Goal: Find specific page/section: Find specific page/section

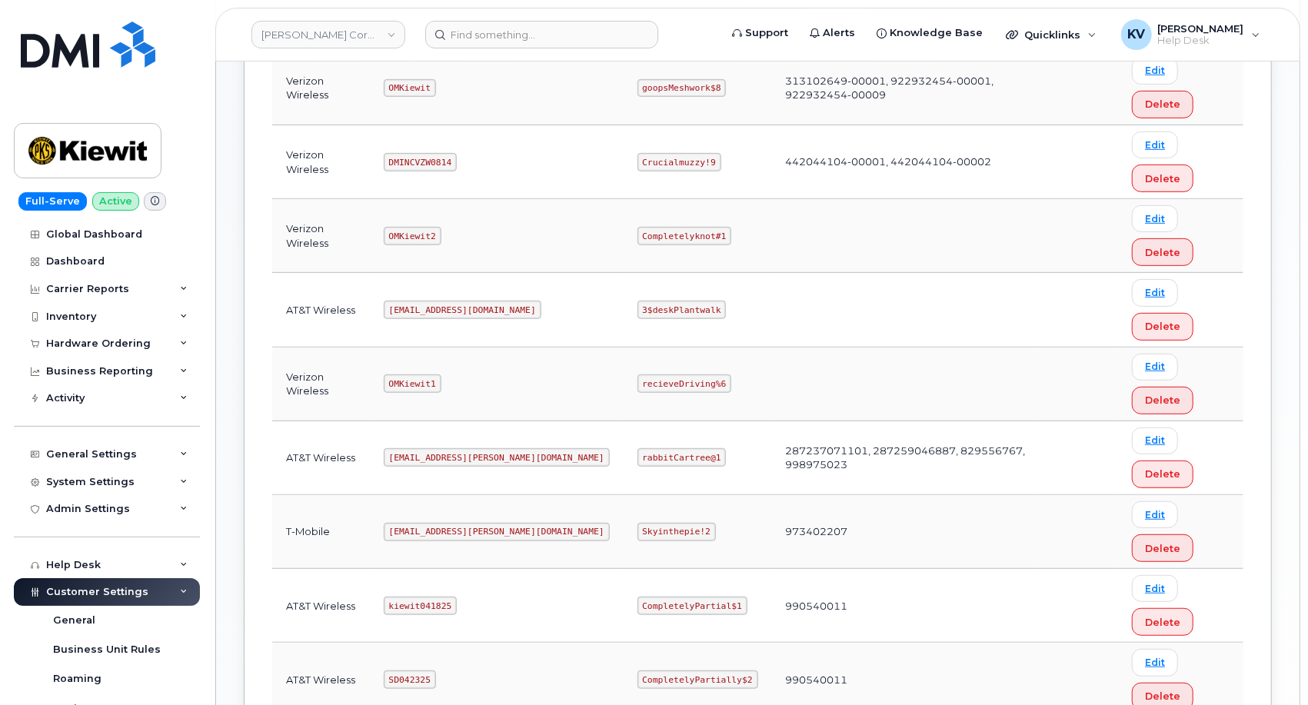
scroll to position [512, 0]
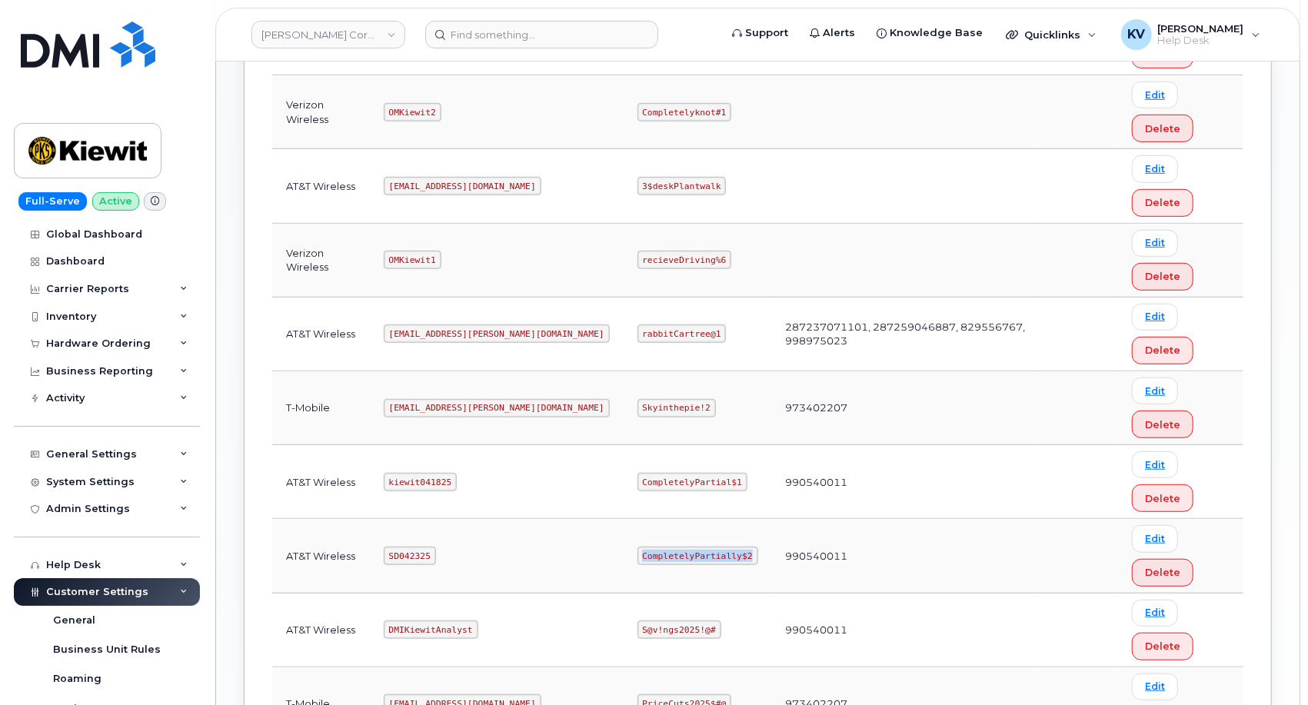
drag, startPoint x: 683, startPoint y: 553, endPoint x: 564, endPoint y: 552, distance: 119.2
click at [624, 552] on td "CompletelyPartially$2" at bounding box center [698, 556] width 148 height 74
copy code "CompletelyPartially$2"
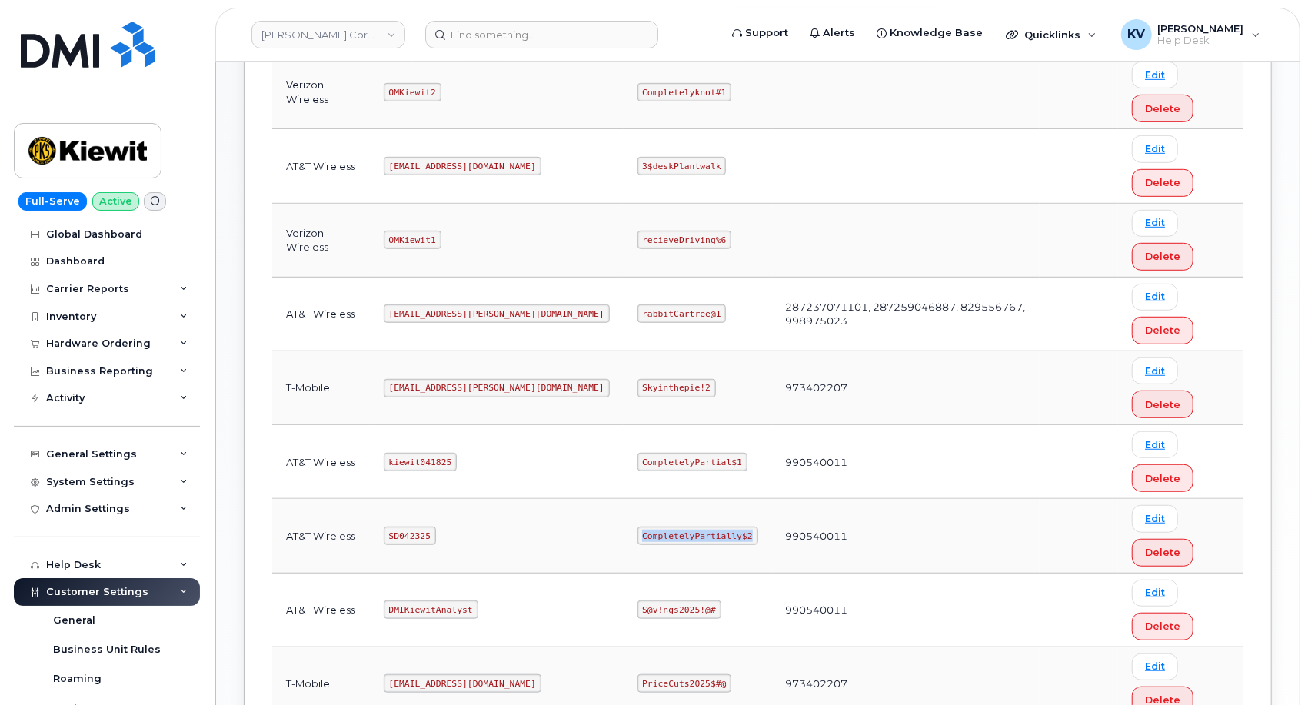
scroll to position [407, 0]
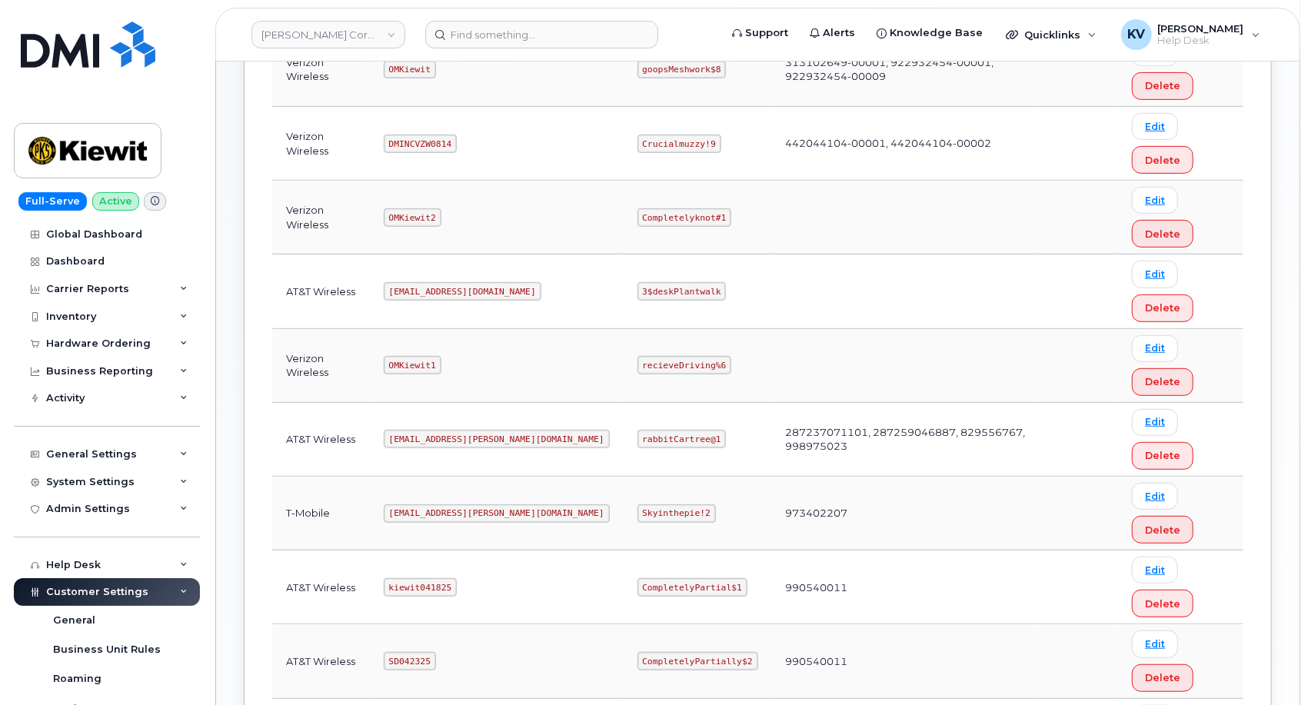
click at [865, 677] on td "990540011" at bounding box center [906, 661] width 268 height 74
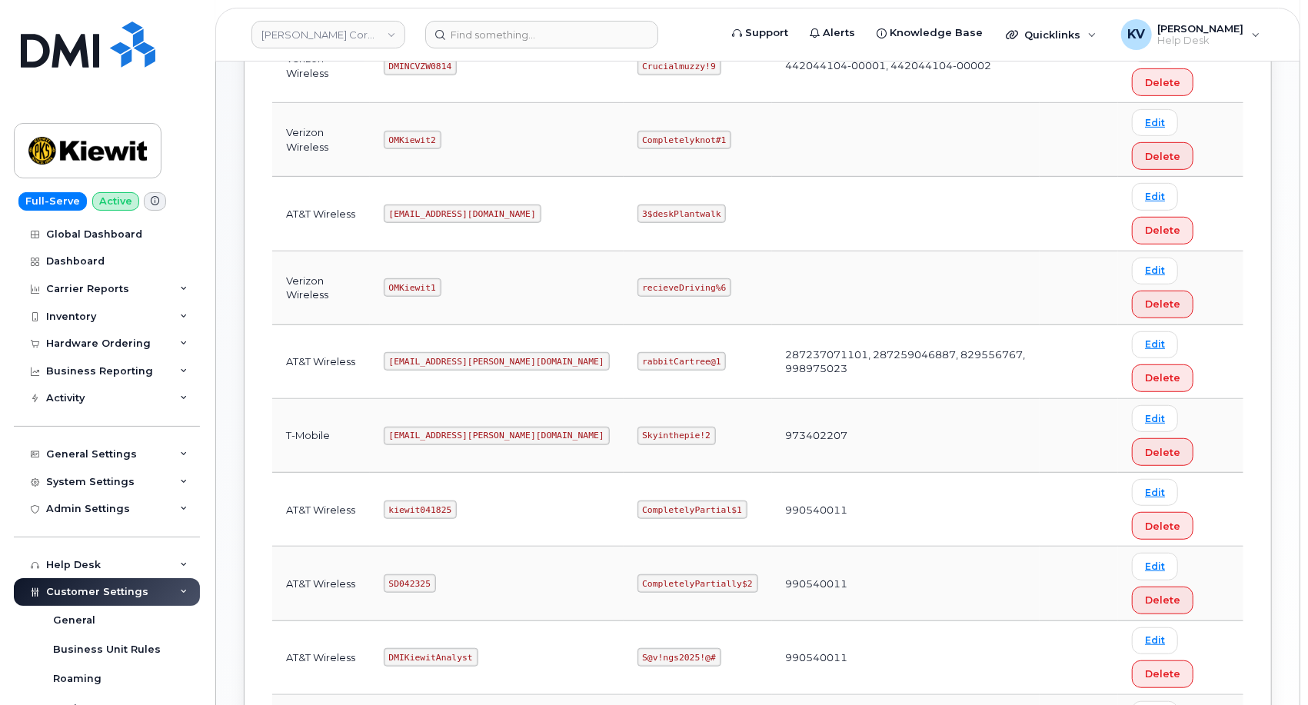
scroll to position [492, 0]
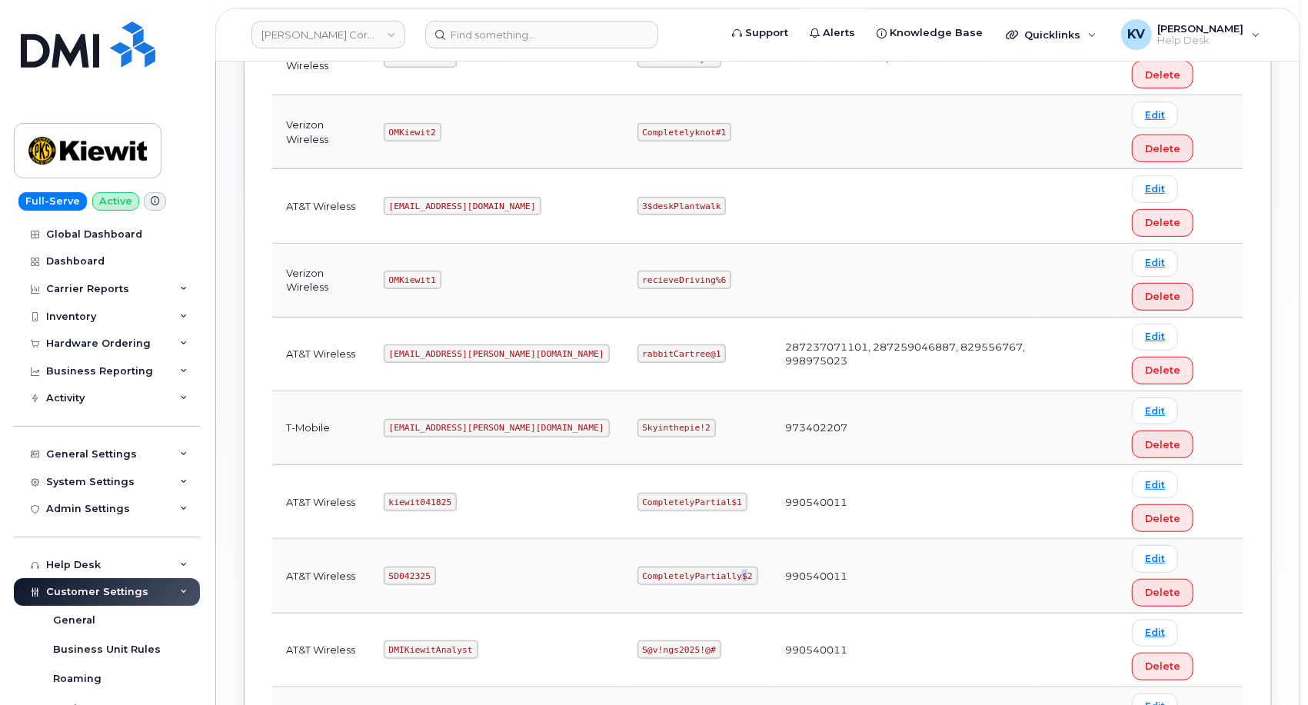
drag, startPoint x: 677, startPoint y: 565, endPoint x: 670, endPoint y: 571, distance: 8.8
click at [669, 568] on code "CompletelyPartially$2" at bounding box center [697, 576] width 121 height 18
drag, startPoint x: 682, startPoint y: 572, endPoint x: 581, endPoint y: 575, distance: 101.5
click at [637, 575] on code "CompletelyPartially$2" at bounding box center [697, 576] width 121 height 18
copy code "CompletelyPartially$2"
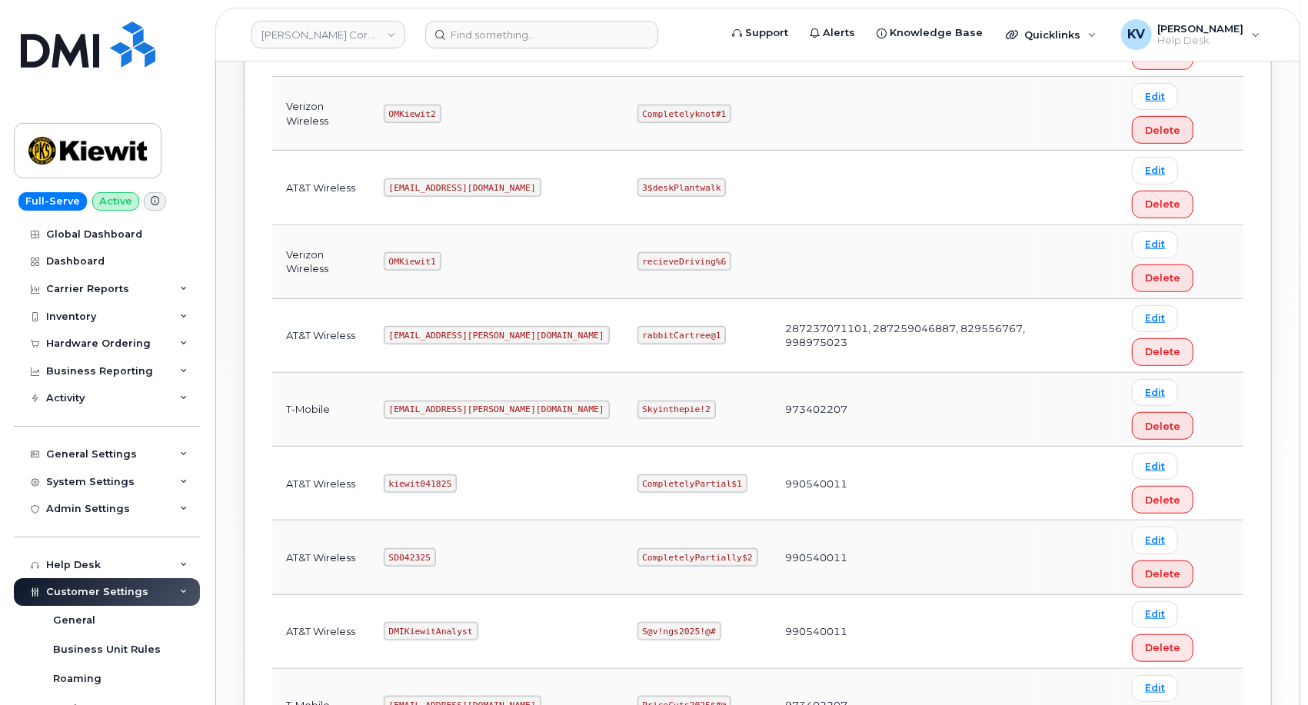
scroll to position [236, 0]
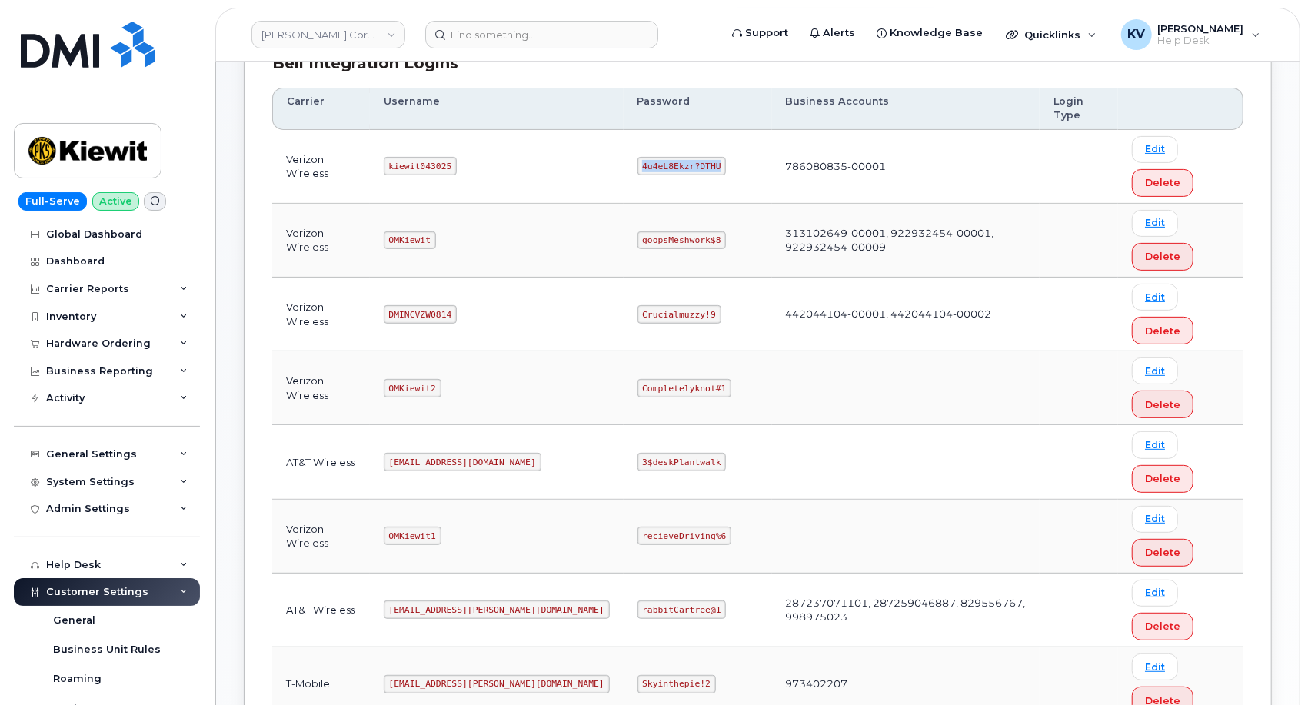
drag, startPoint x: 653, startPoint y: 163, endPoint x: 580, endPoint y: 162, distance: 73.0
click at [637, 162] on code "4u4eL8Ekzr?DTHU" at bounding box center [681, 166] width 89 height 18
copy code "4u4eL8Ekzr?DTHU"
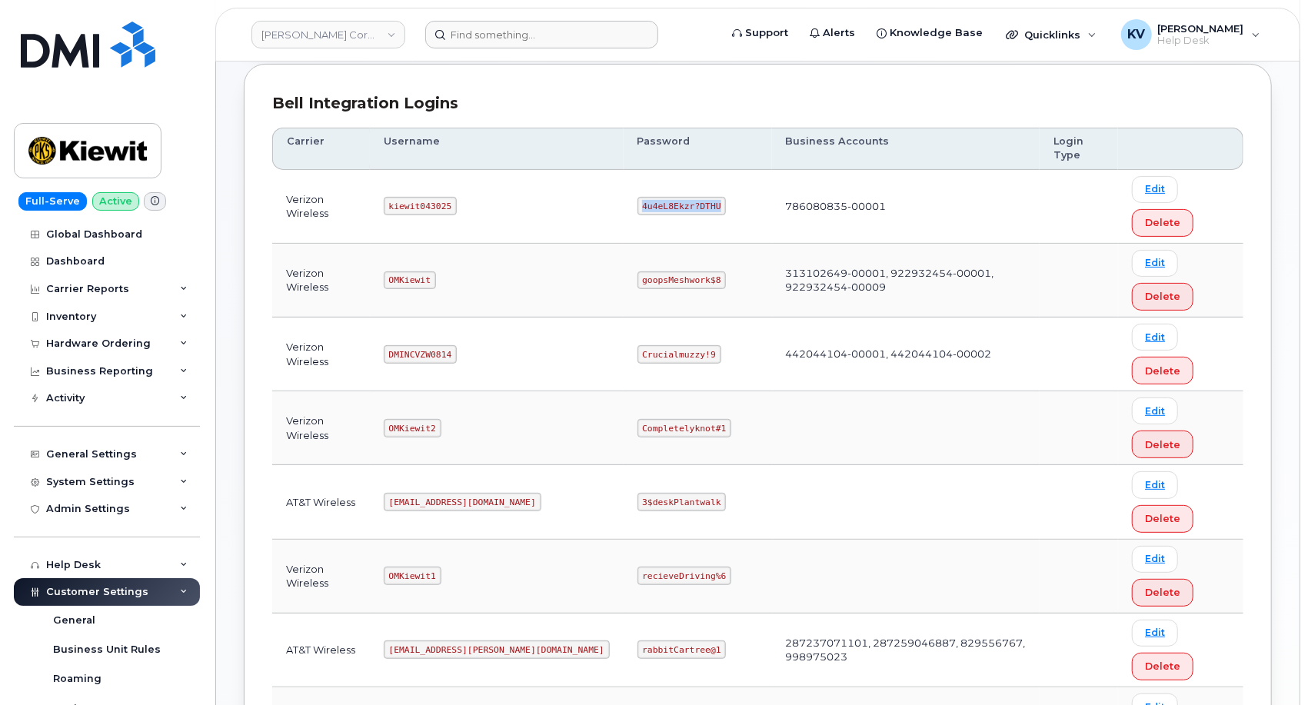
scroll to position [65, 0]
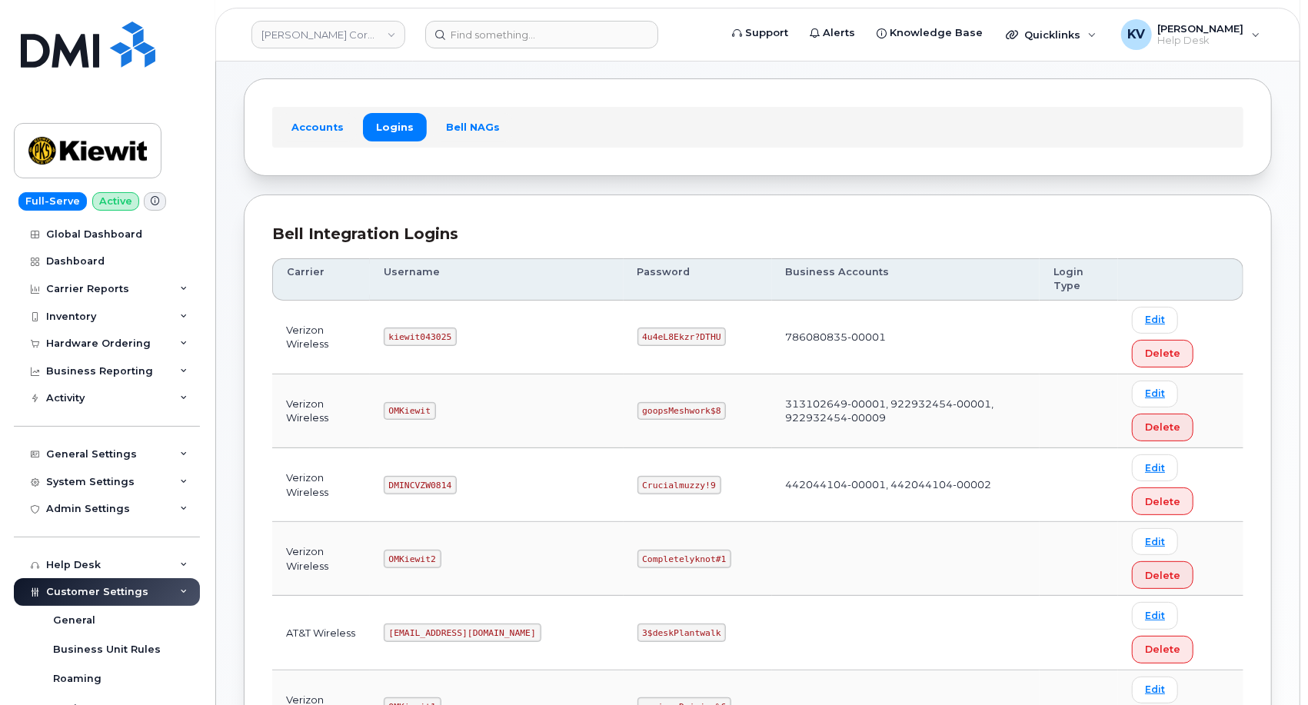
click at [894, 354] on td "786080835-00001" at bounding box center [906, 338] width 268 height 74
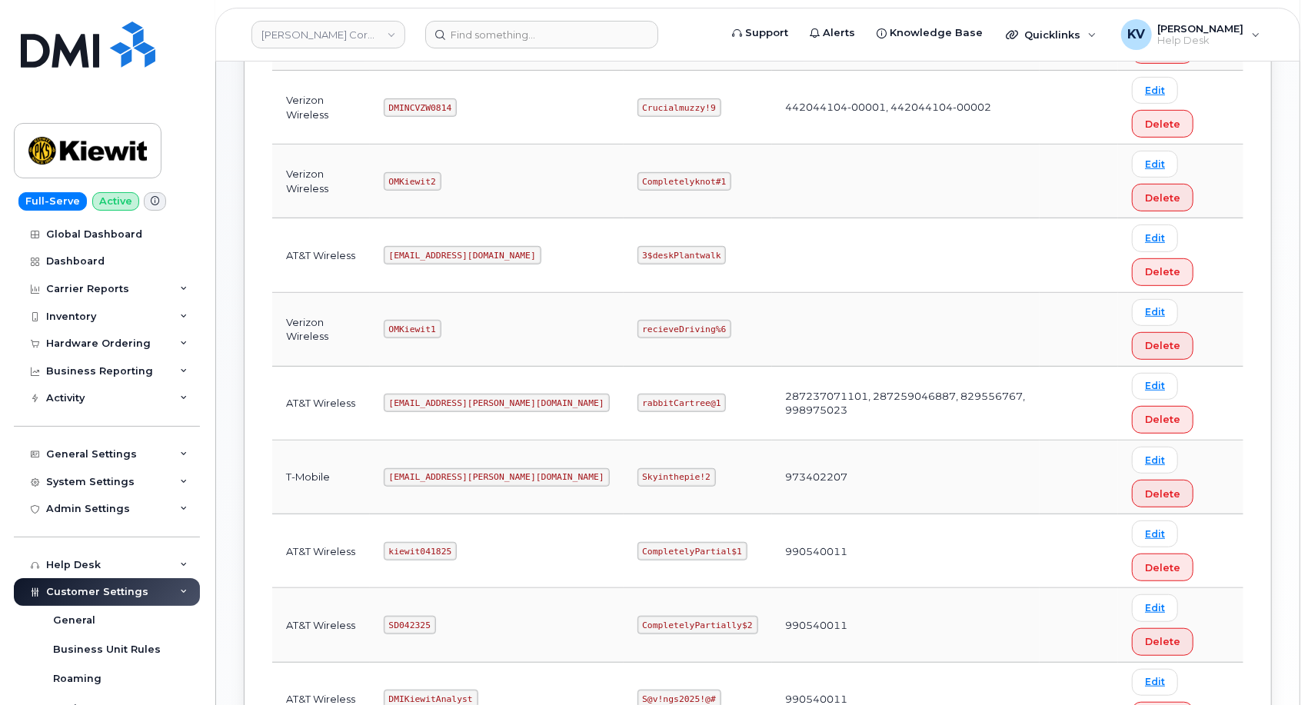
scroll to position [236, 0]
